Goal: Information Seeking & Learning: Learn about a topic

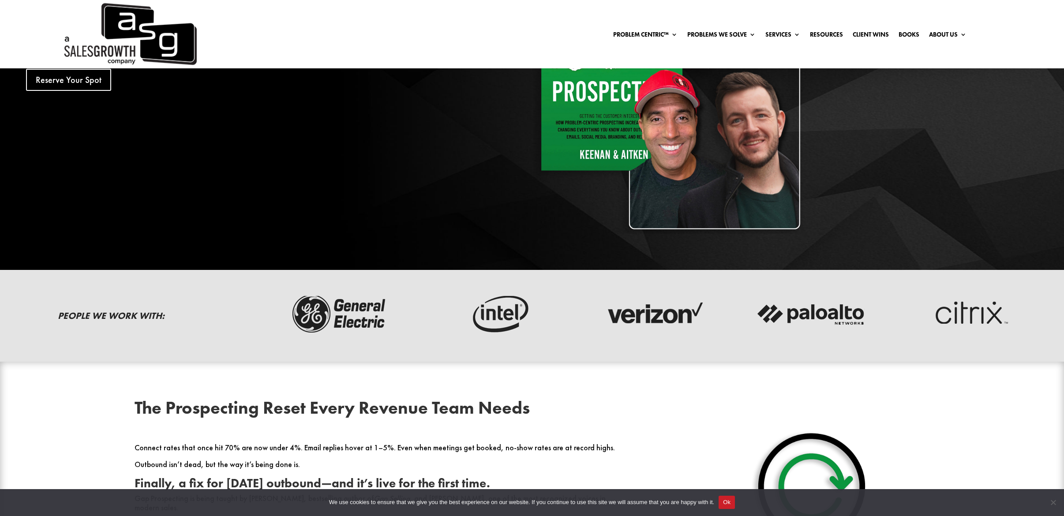
scroll to position [334, 0]
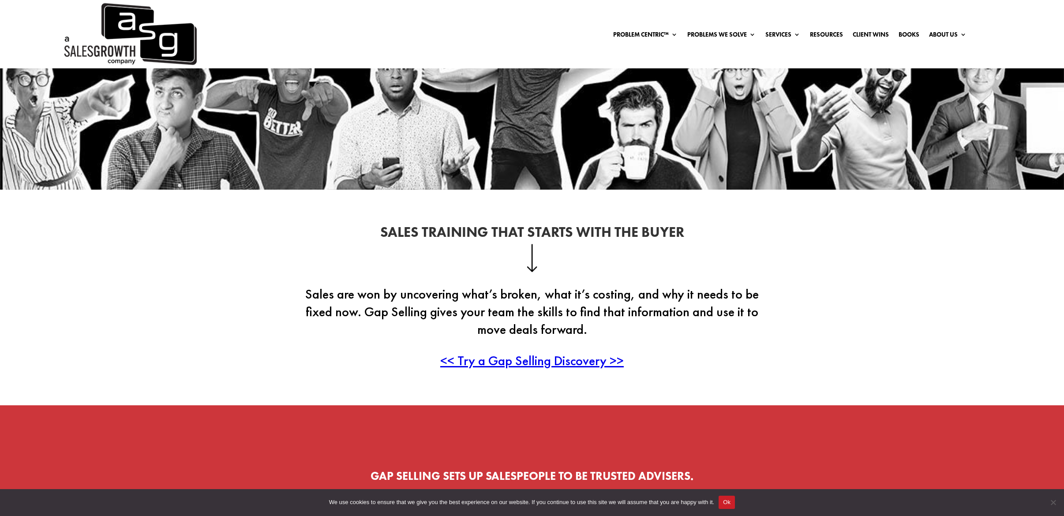
scroll to position [159, 0]
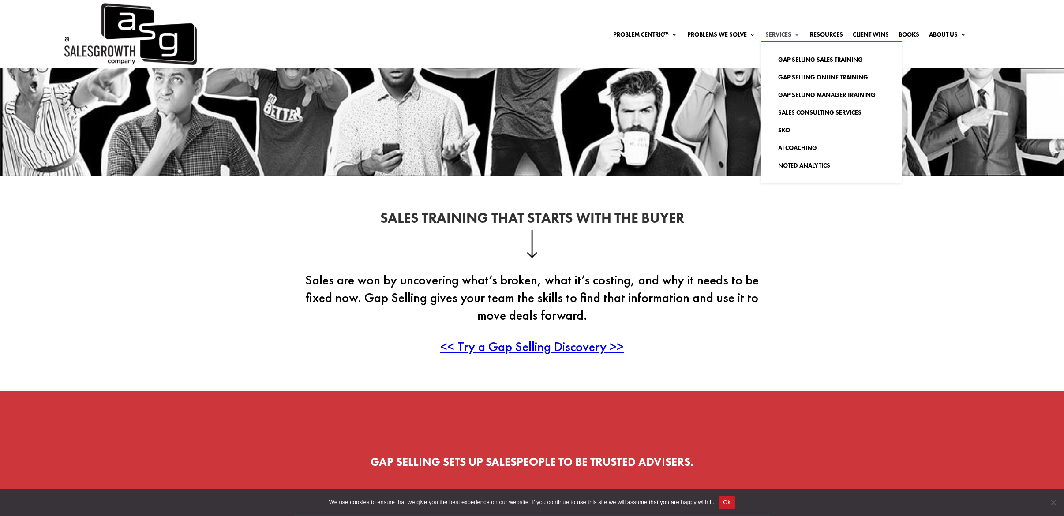
click at [785, 33] on link "Services" at bounding box center [783, 36] width 35 height 10
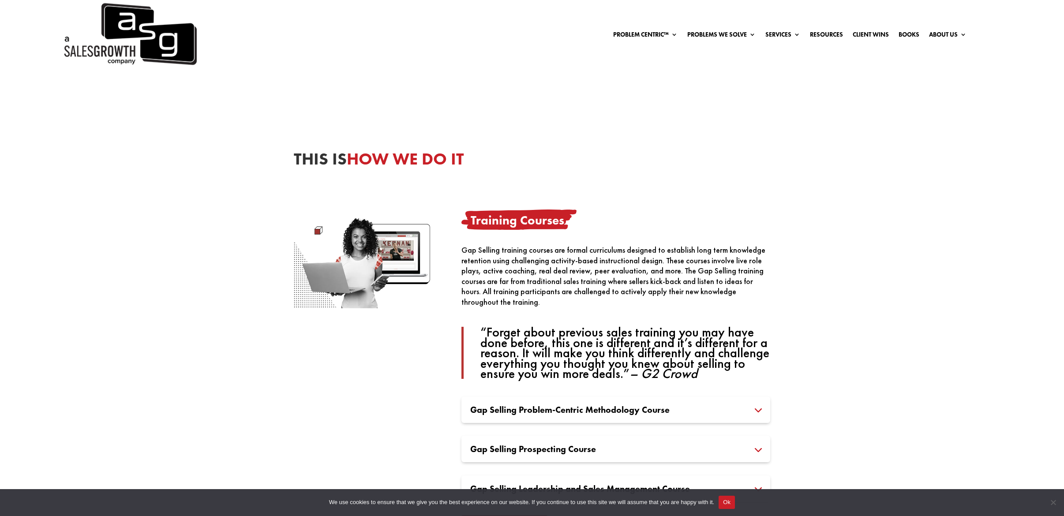
scroll to position [538, 0]
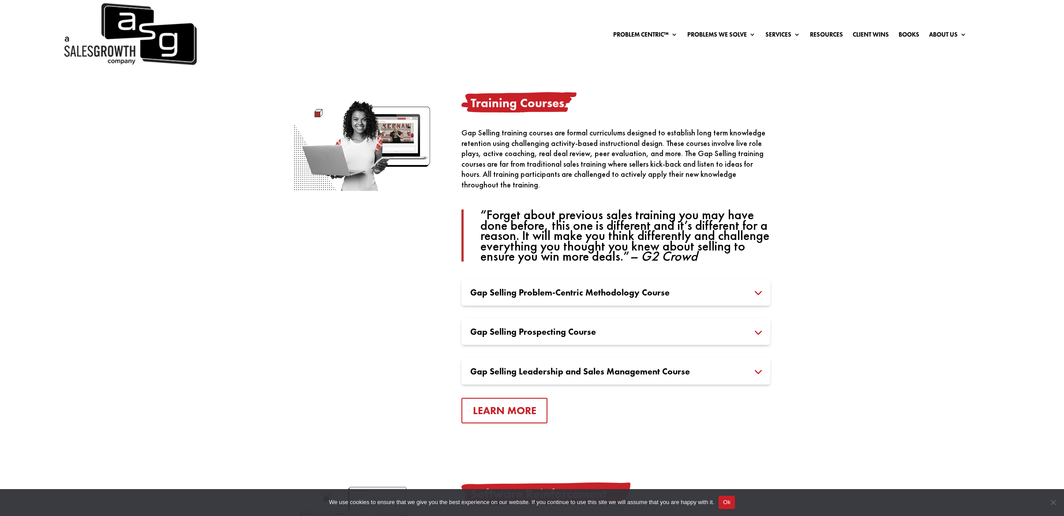
click at [760, 293] on h3 "Gap Selling Problem-Centric Methodology Course" at bounding box center [615, 292] width 291 height 9
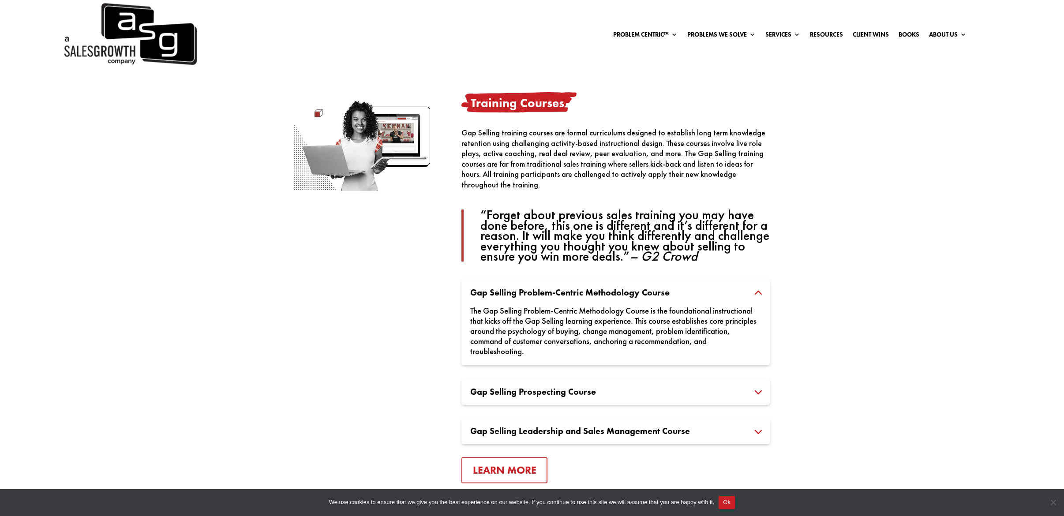
click at [759, 295] on h3 "Gap Selling Problem-Centric Methodology Course" at bounding box center [615, 292] width 291 height 9
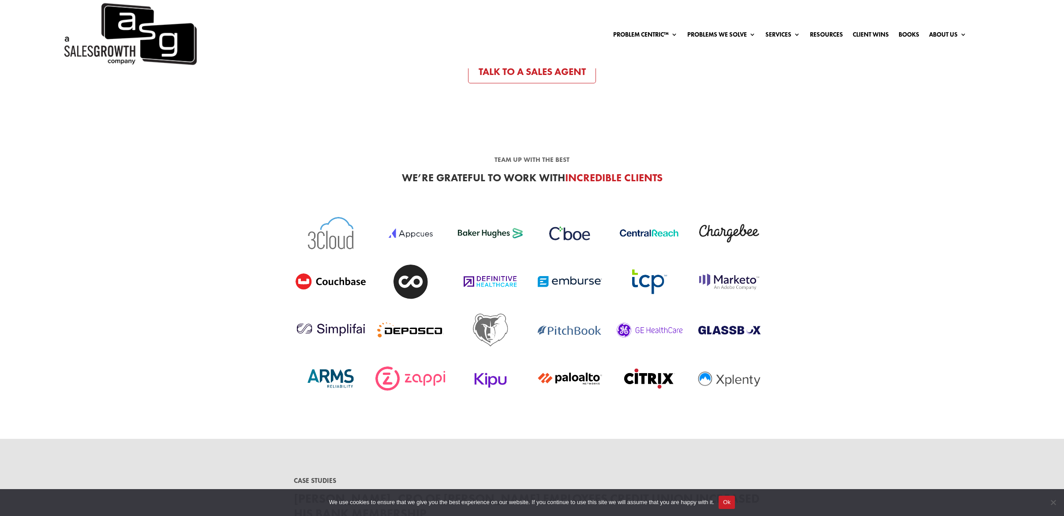
scroll to position [2082, 0]
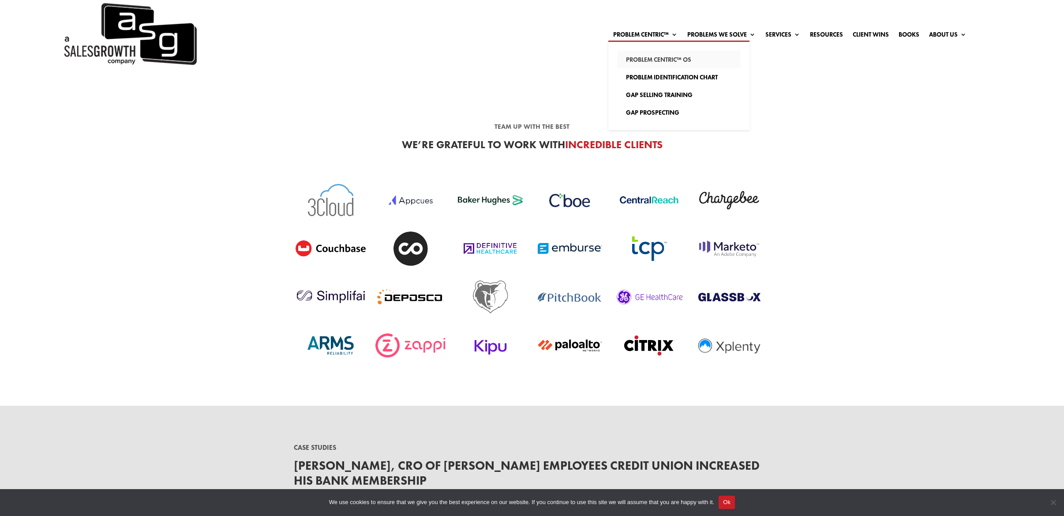
click at [634, 58] on link "Problem Centric™ OS" at bounding box center [679, 60] width 124 height 18
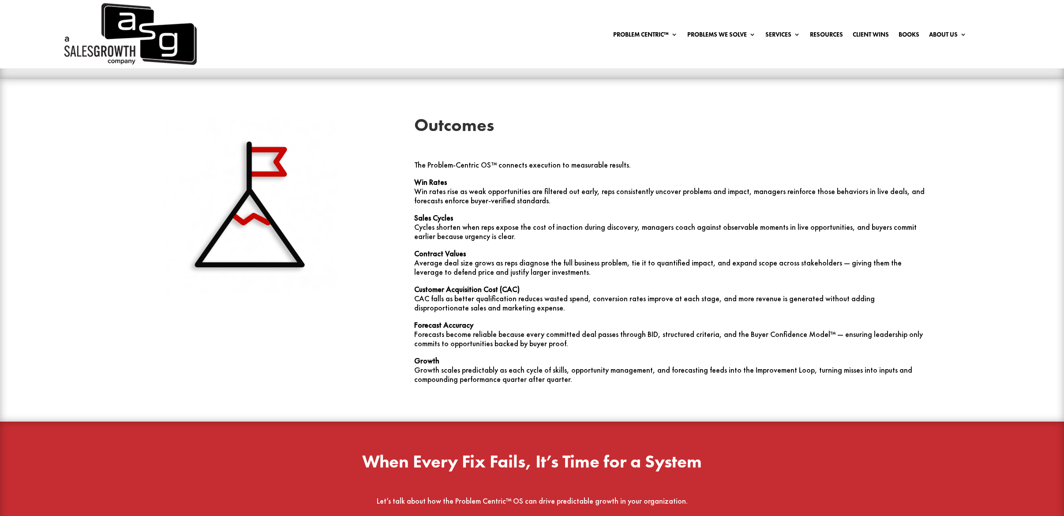
scroll to position [2751, 0]
